Goal: Book appointment/travel/reservation

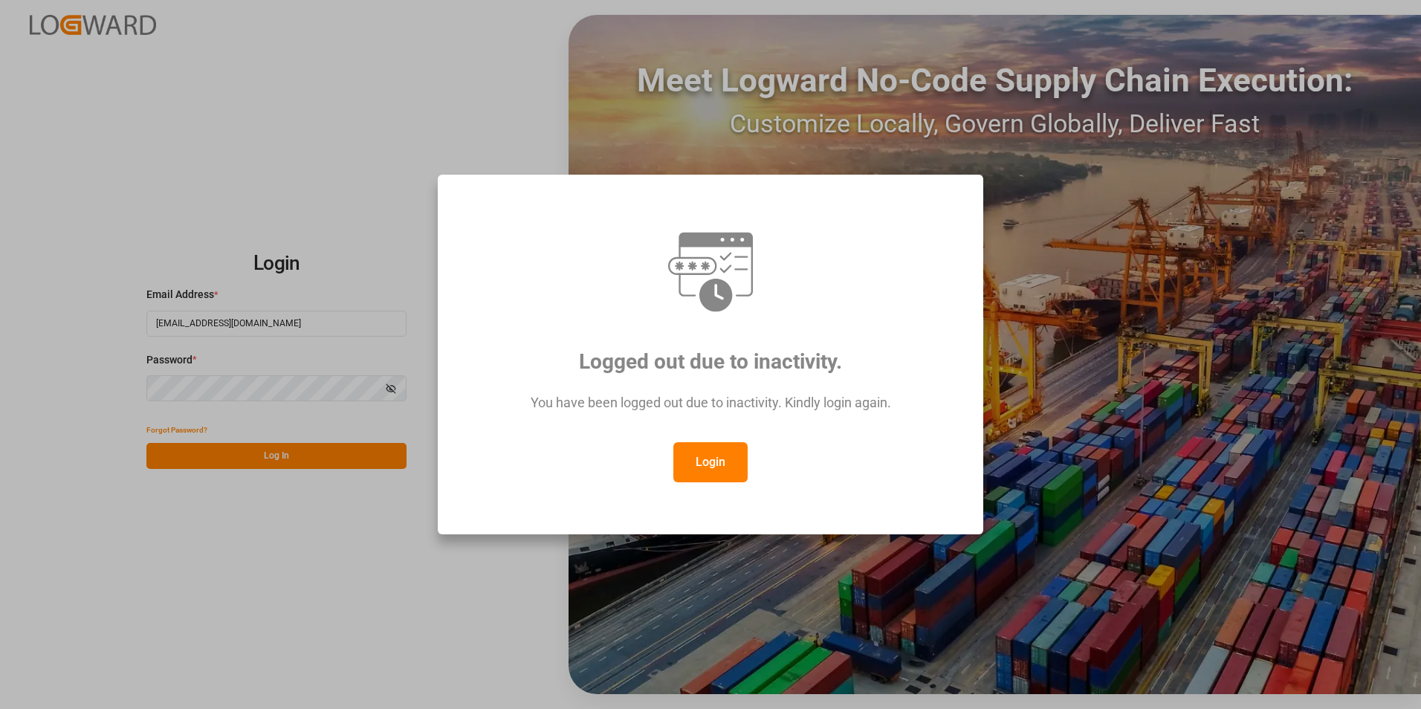
click at [709, 467] on button "Login" at bounding box center [710, 462] width 74 height 40
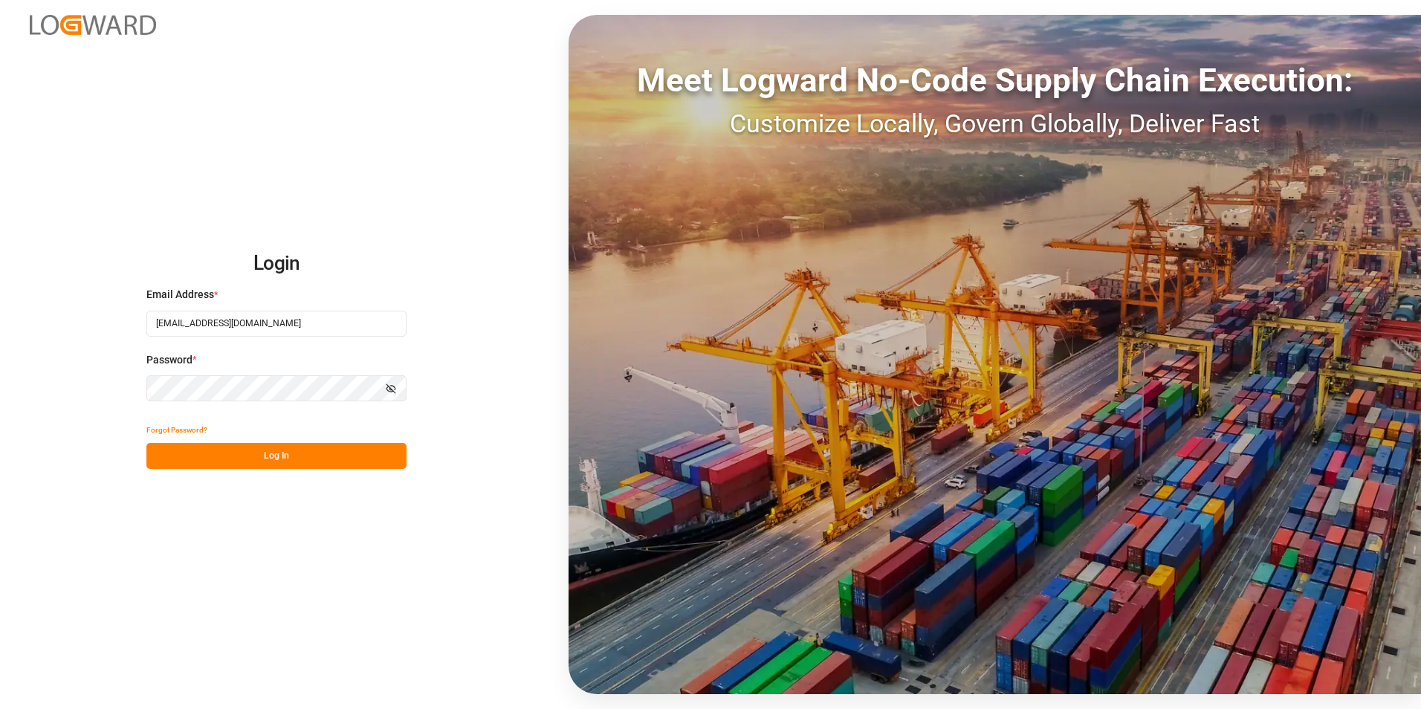
click at [4, 373] on div "Login Email Address * [EMAIL_ADDRESS][DOMAIN_NAME] Password * Show password For…" at bounding box center [710, 354] width 1421 height 709
click at [163, 455] on button "Log In" at bounding box center [276, 456] width 260 height 26
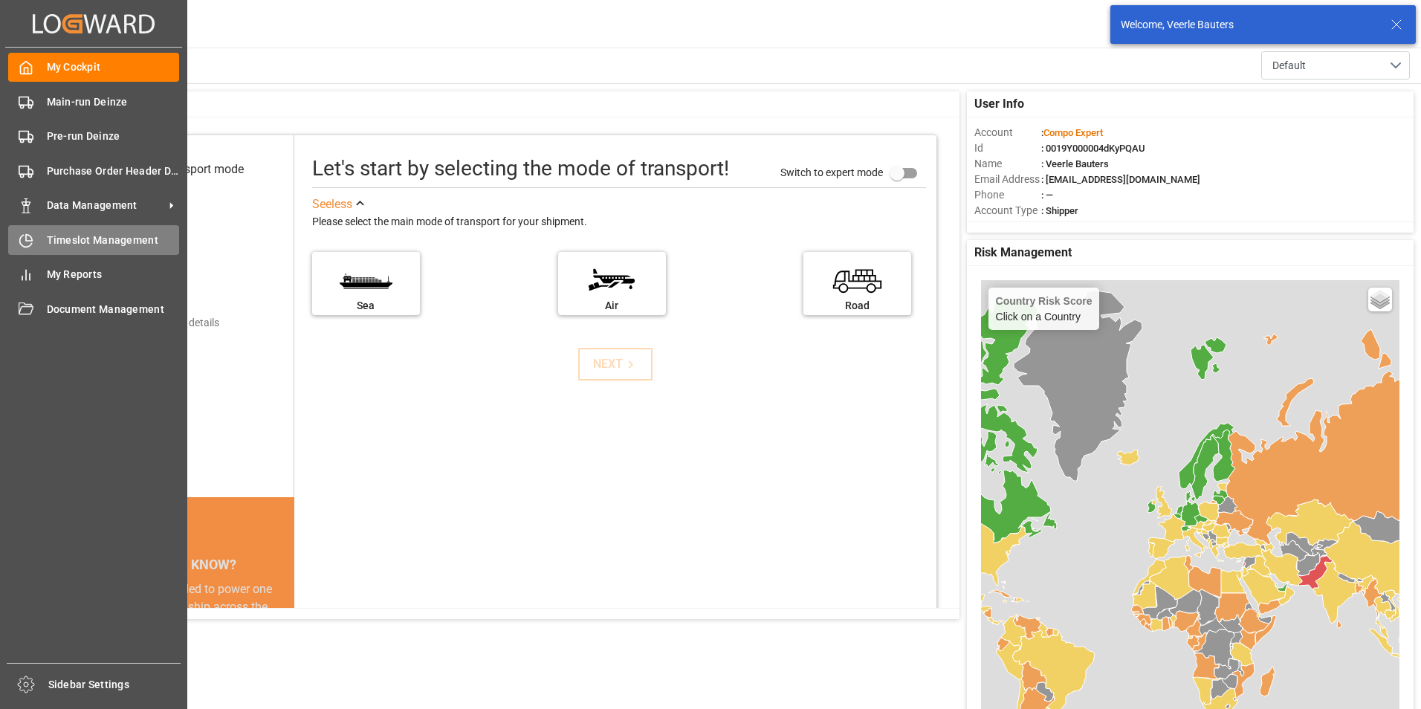
click at [30, 242] on icon at bounding box center [26, 240] width 15 height 15
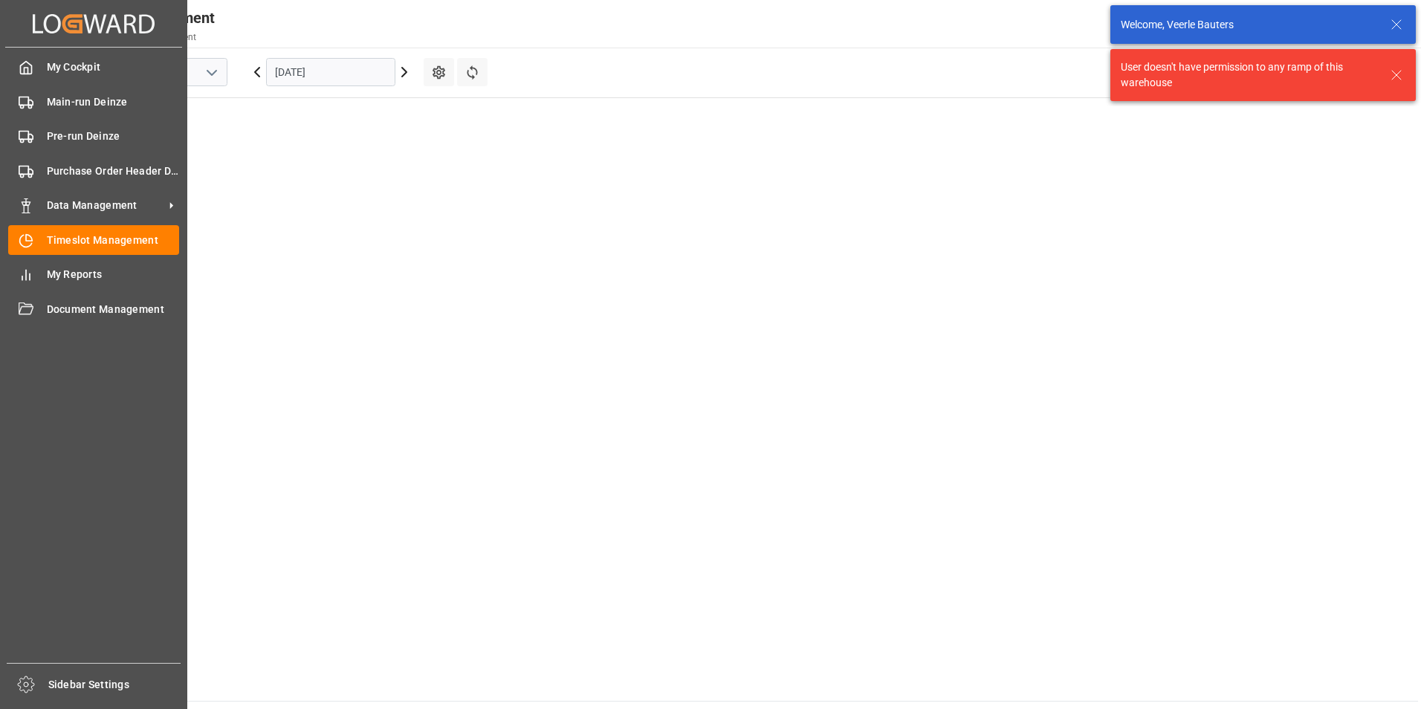
scroll to position [1103, 0]
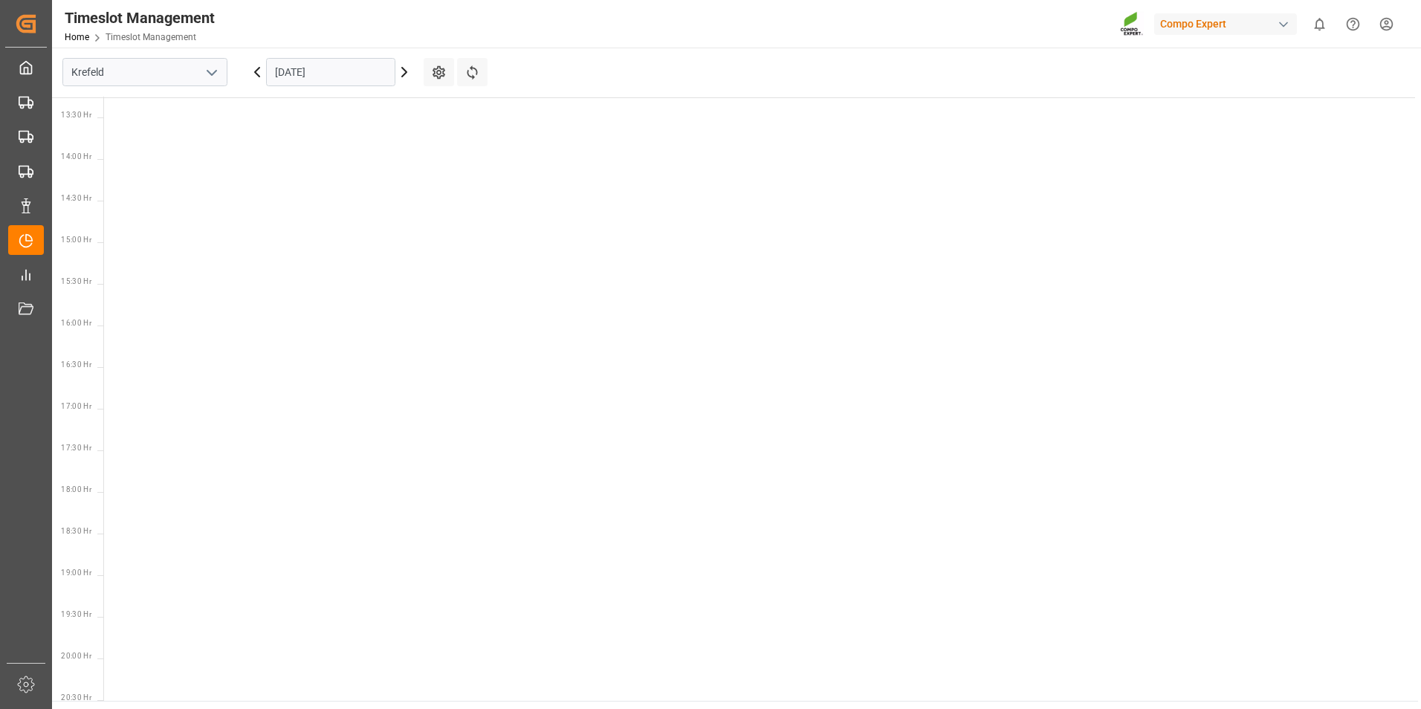
click at [213, 77] on icon "open menu" at bounding box center [212, 73] width 18 height 18
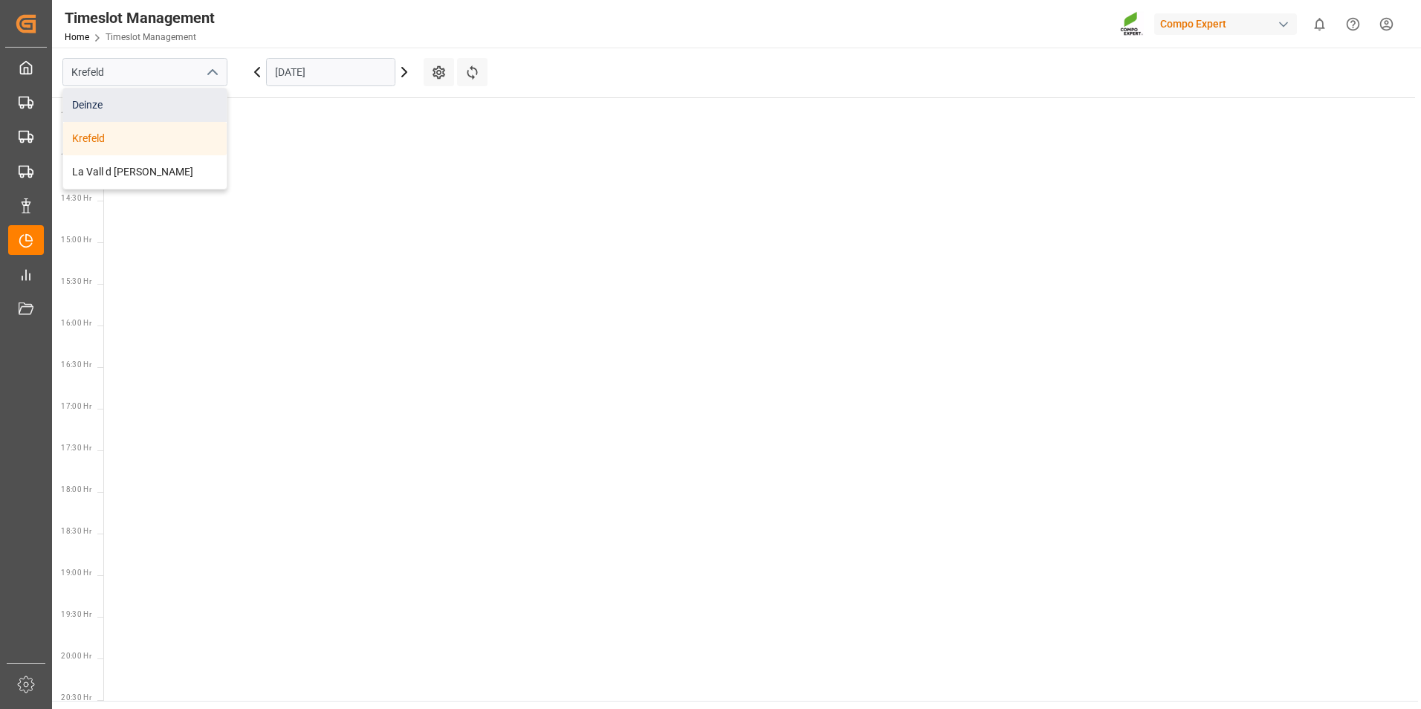
click at [83, 107] on div "Deinze" at bounding box center [144, 104] width 163 height 33
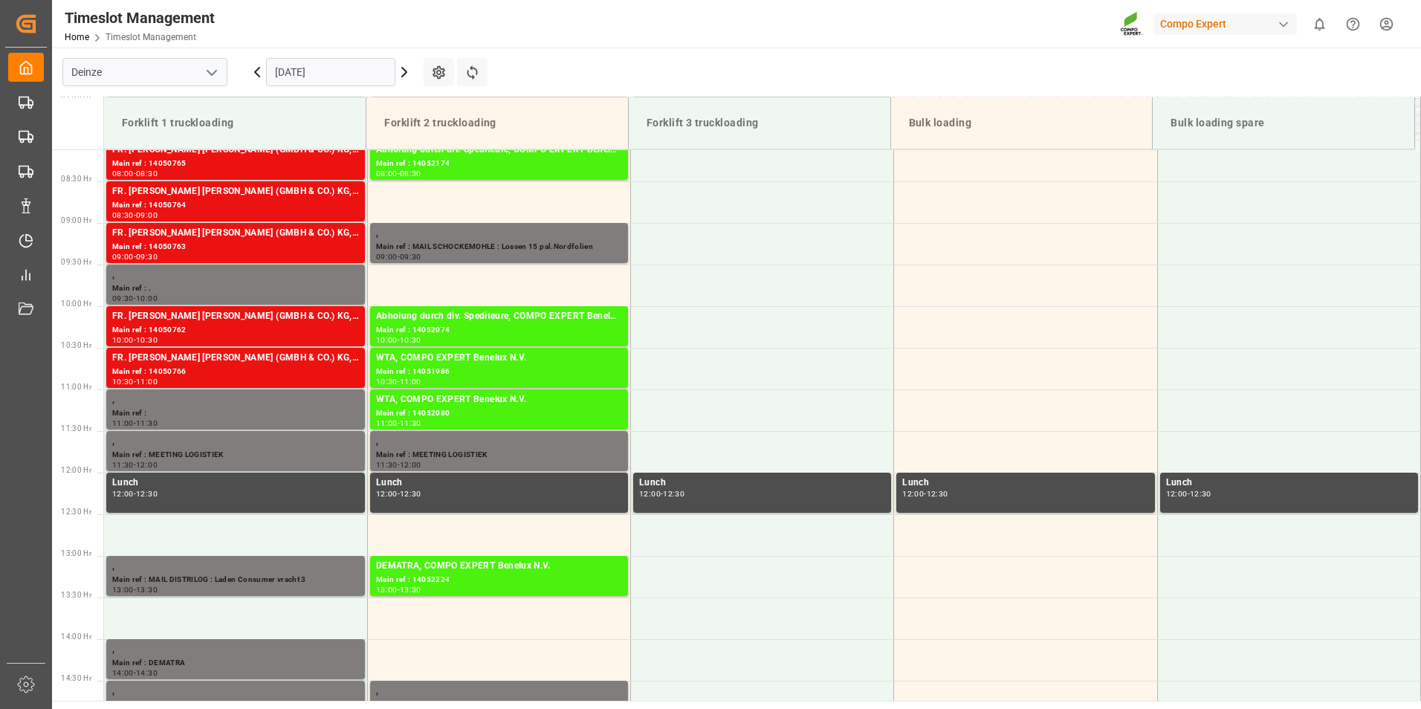
scroll to position [670, 0]
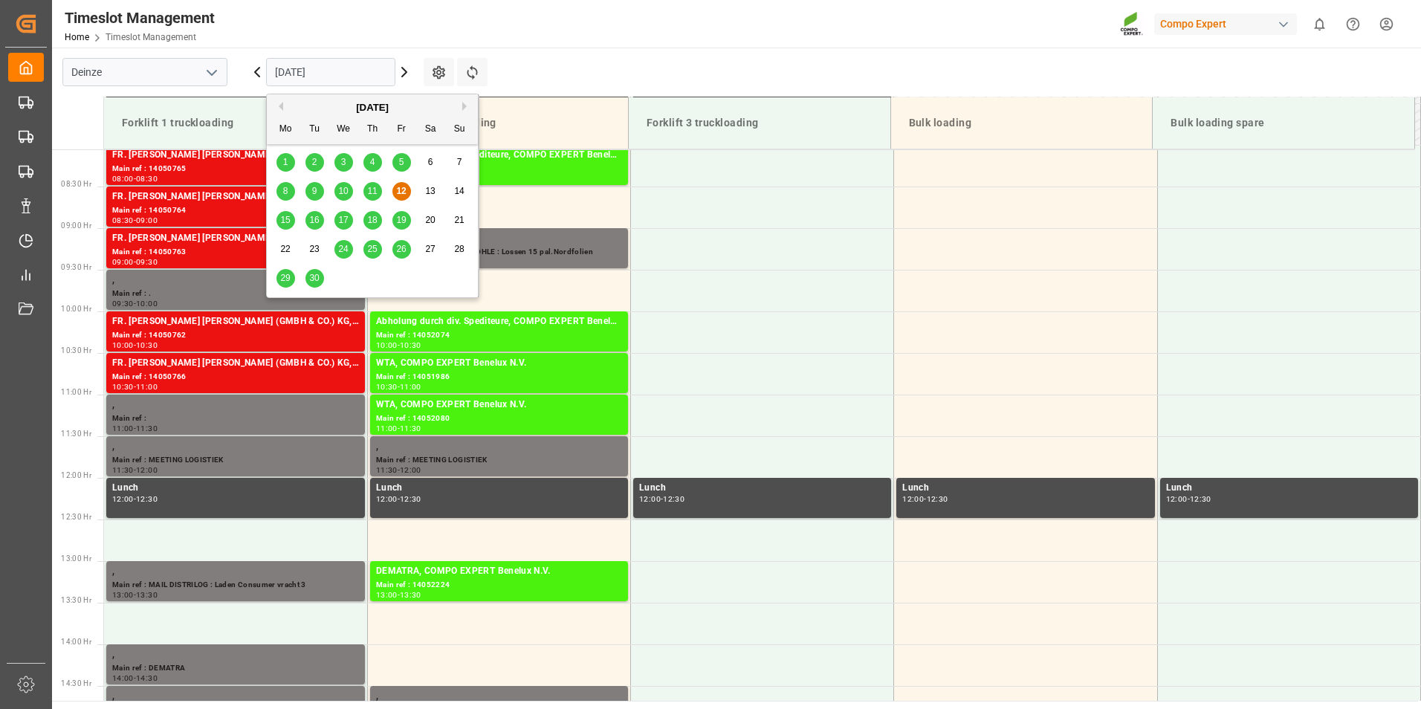
click at [366, 71] on input "[DATE]" at bounding box center [330, 72] width 129 height 28
click at [285, 218] on span "15" at bounding box center [285, 220] width 10 height 10
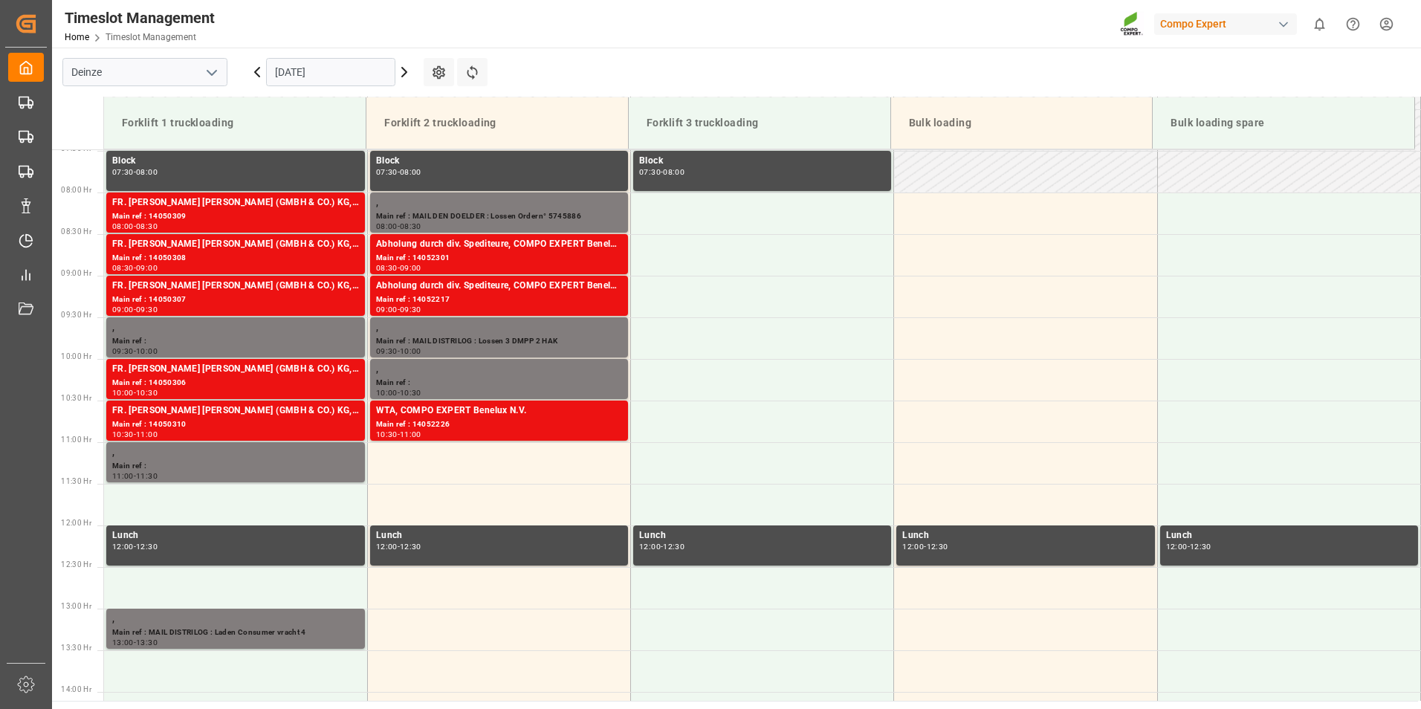
scroll to position [607, 0]
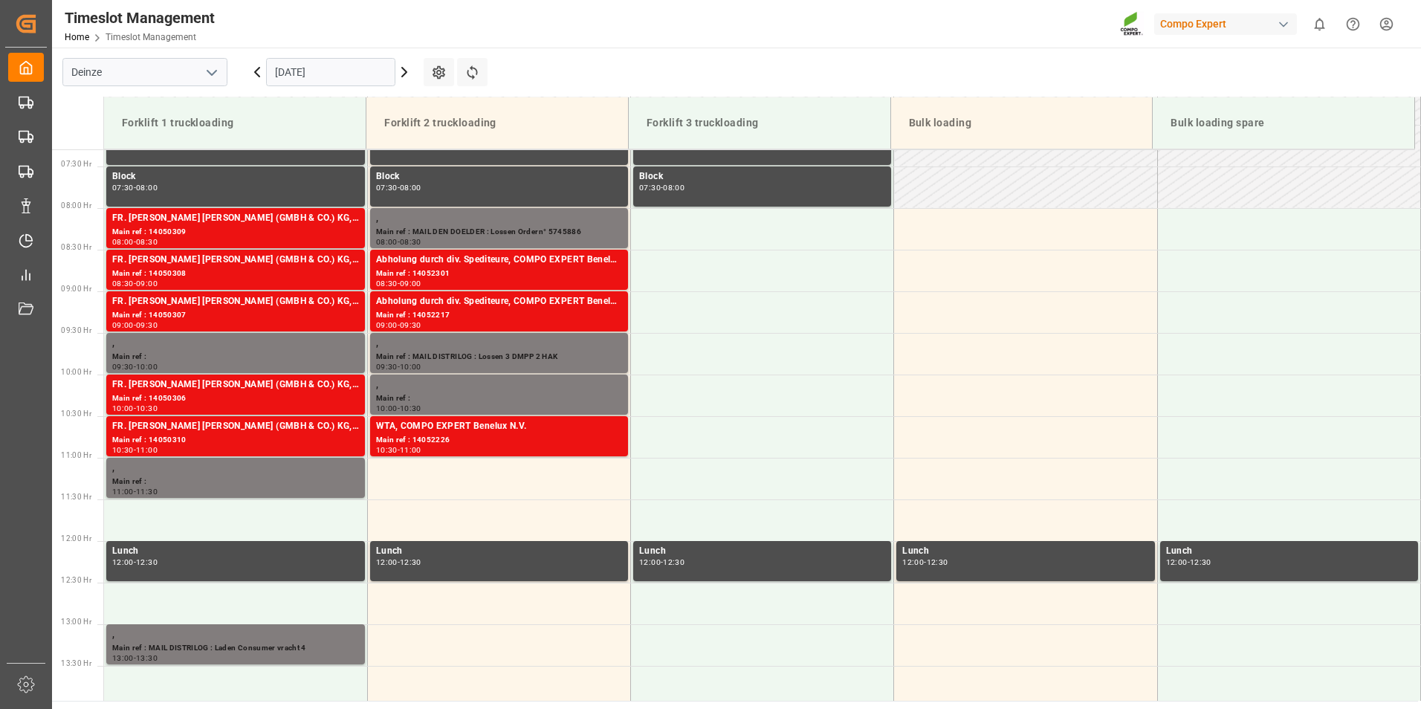
click at [356, 70] on input "[DATE]" at bounding box center [330, 72] width 129 height 28
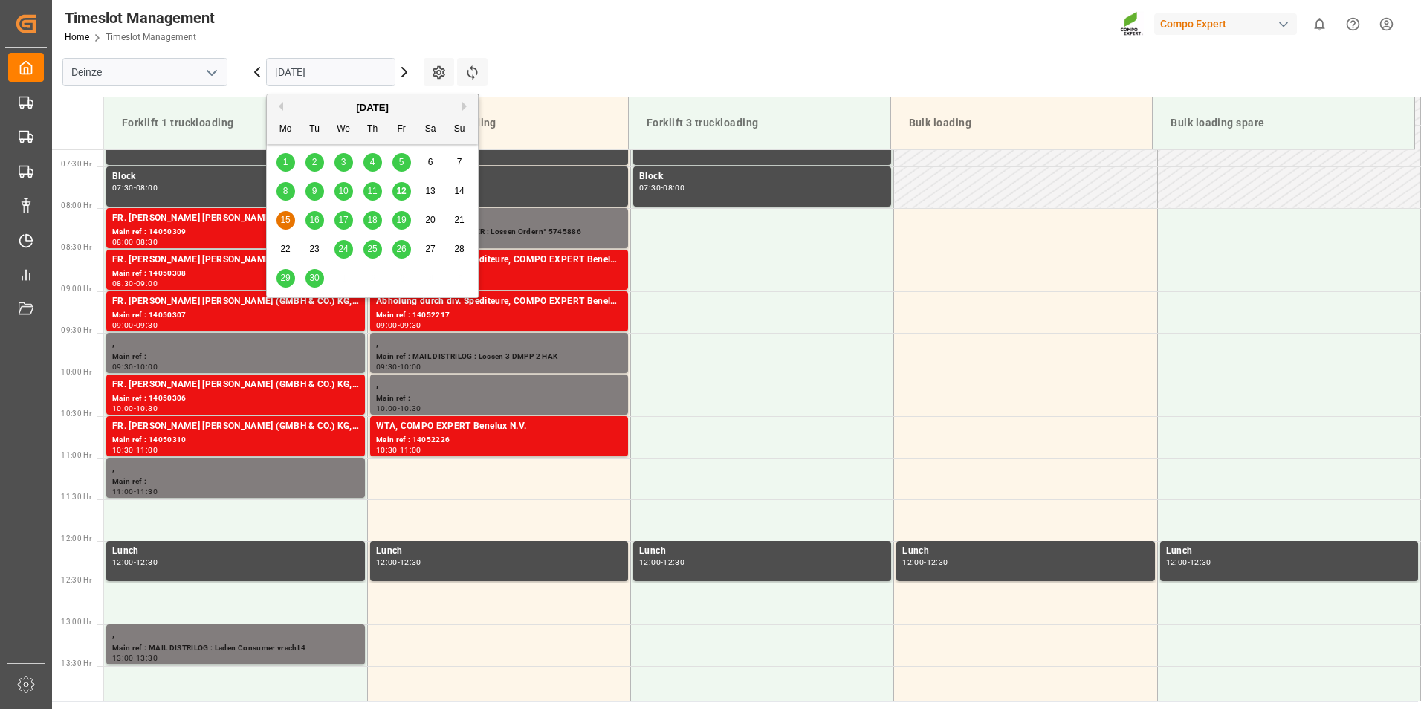
click at [312, 222] on span "16" at bounding box center [314, 220] width 10 height 10
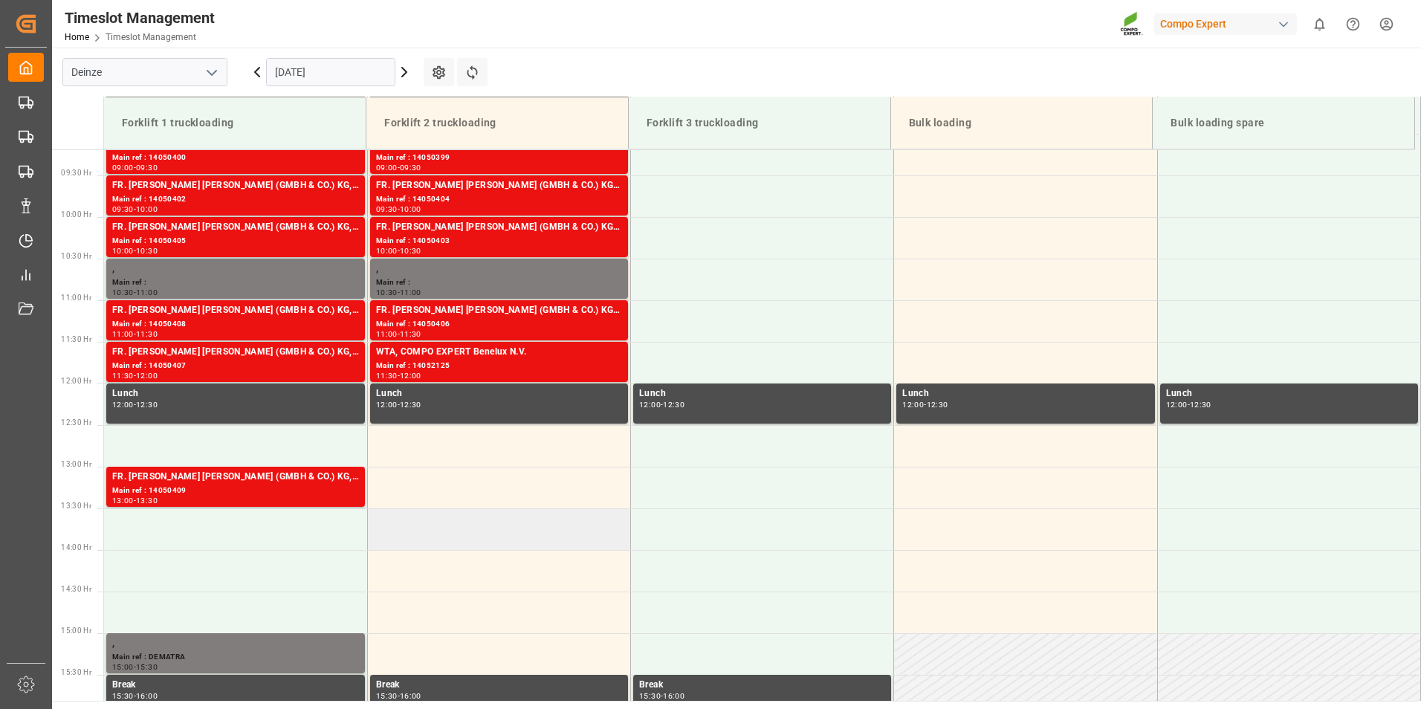
scroll to position [858, 0]
